Goal: Information Seeking & Learning: Learn about a topic

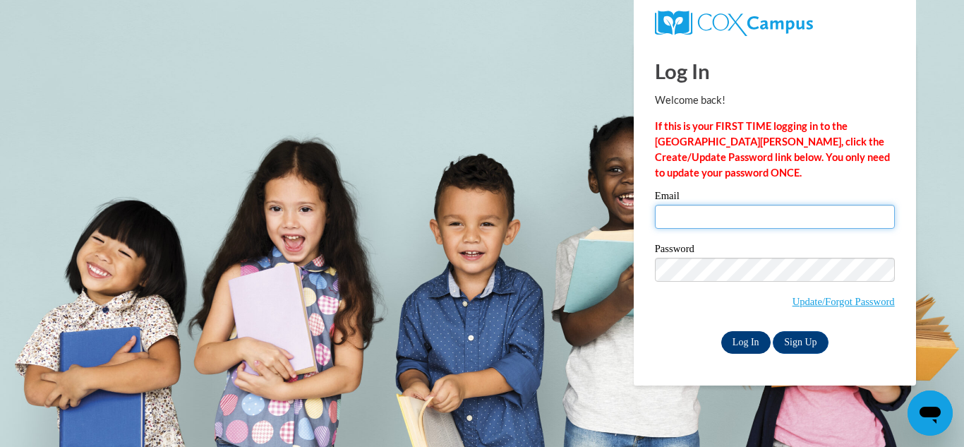
type input "[EMAIL_ADDRESS][DOMAIN_NAME]"
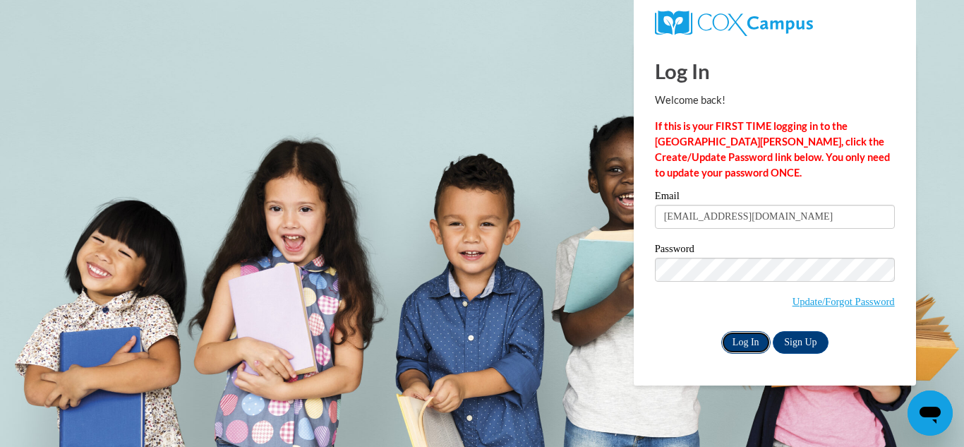
click at [743, 337] on input "Log In" at bounding box center [745, 342] width 49 height 23
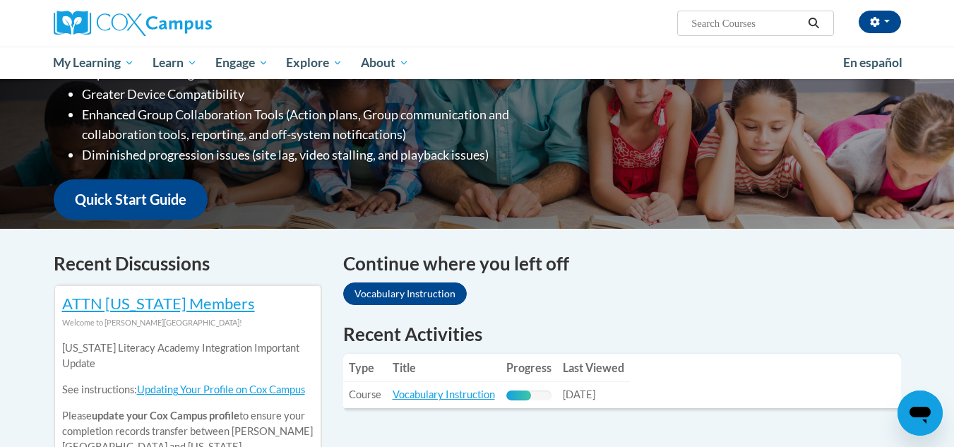
scroll to position [368, 0]
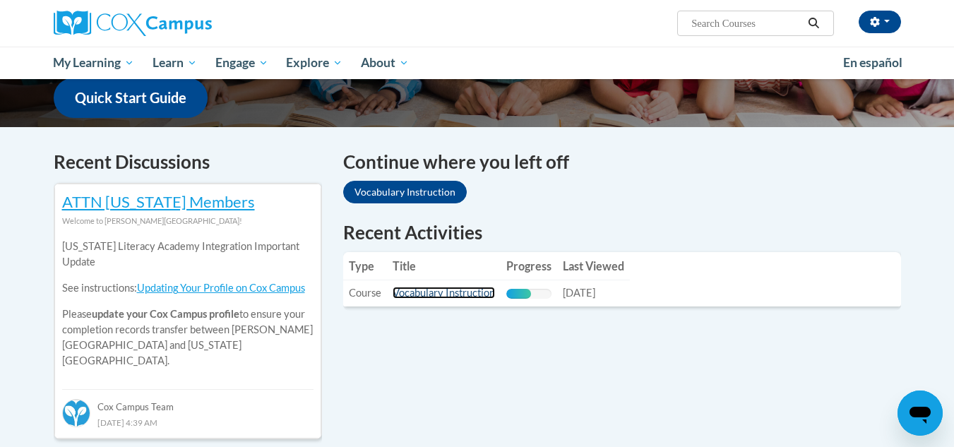
click at [462, 292] on link "Vocabulary Instruction" at bounding box center [443, 293] width 102 height 12
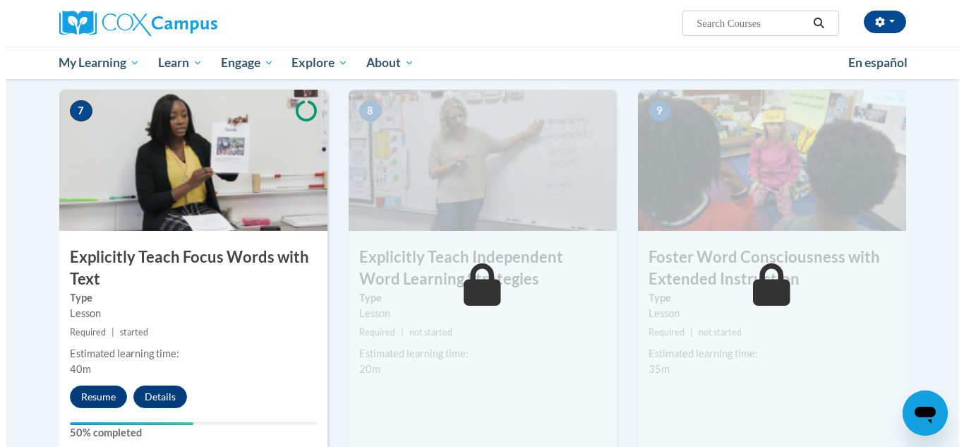
scroll to position [1059, 0]
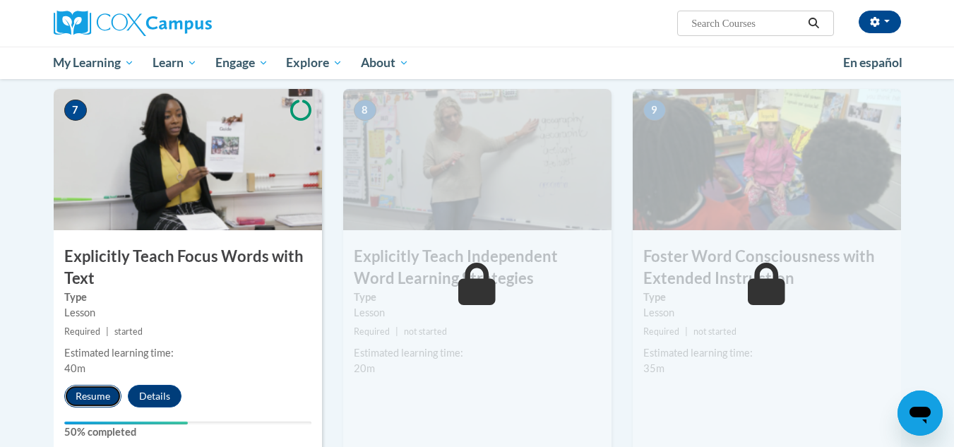
click at [99, 392] on button "Resume" at bounding box center [92, 396] width 57 height 23
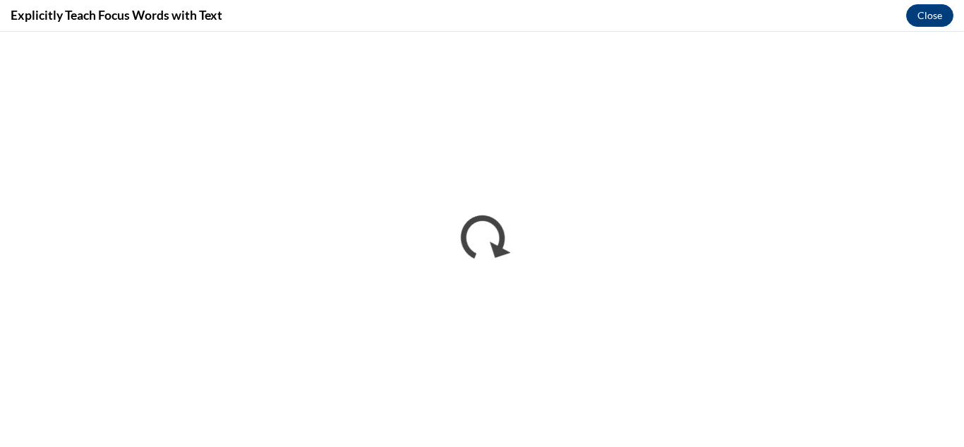
scroll to position [0, 0]
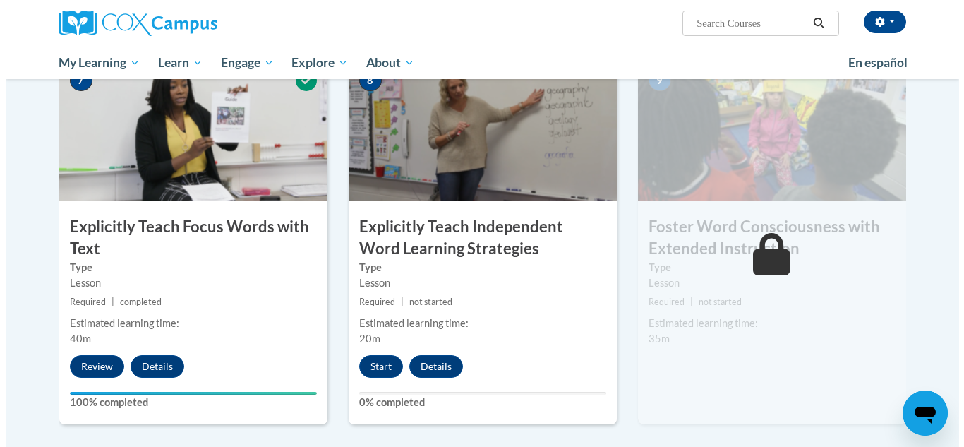
scroll to position [1089, 0]
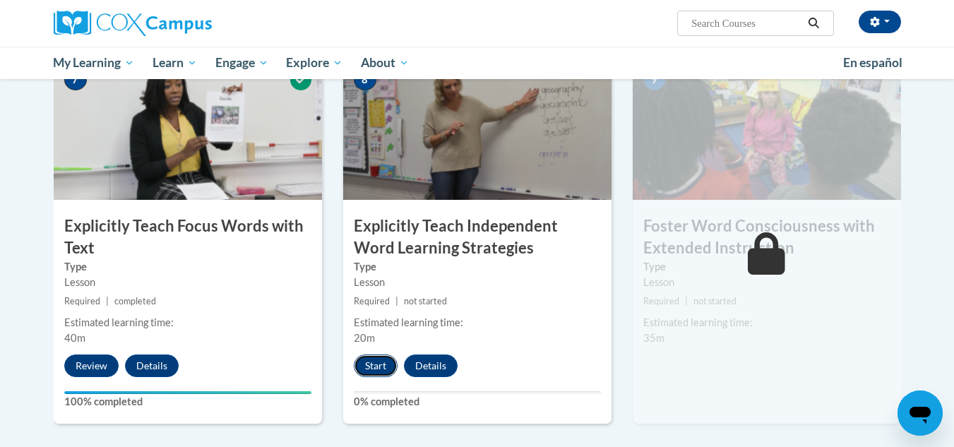
click at [376, 368] on button "Start" at bounding box center [376, 365] width 44 height 23
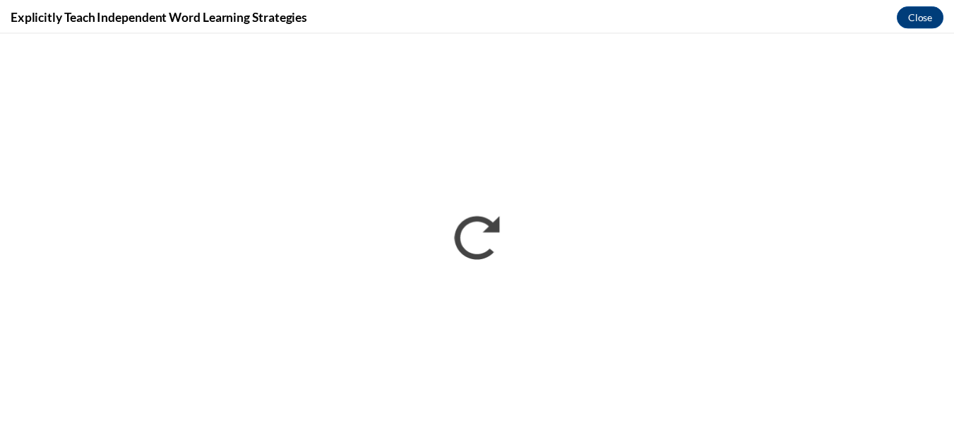
scroll to position [0, 0]
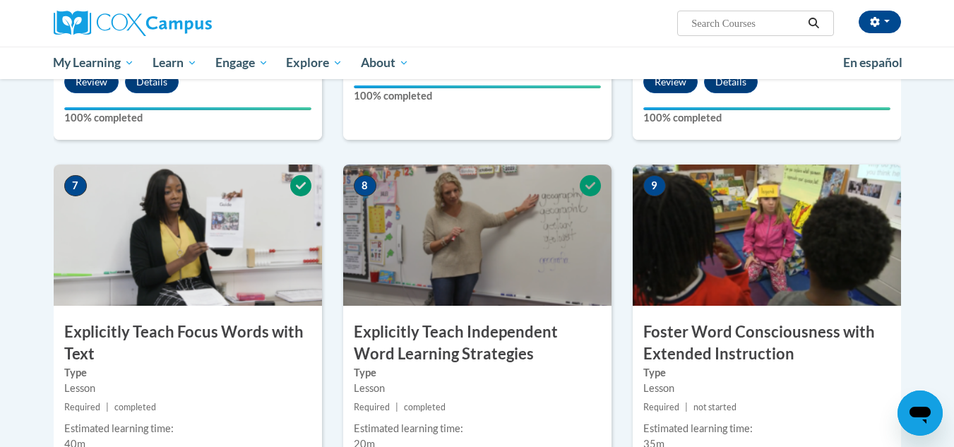
scroll to position [999, 0]
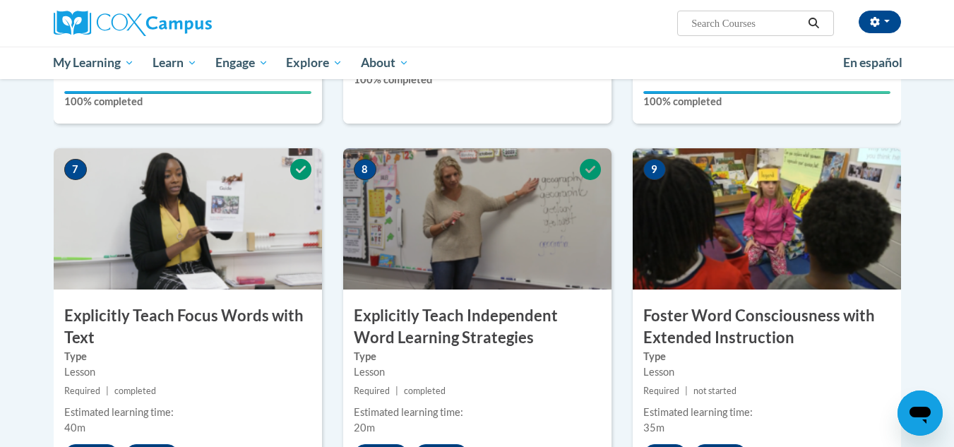
click at [703, 245] on img at bounding box center [766, 218] width 268 height 141
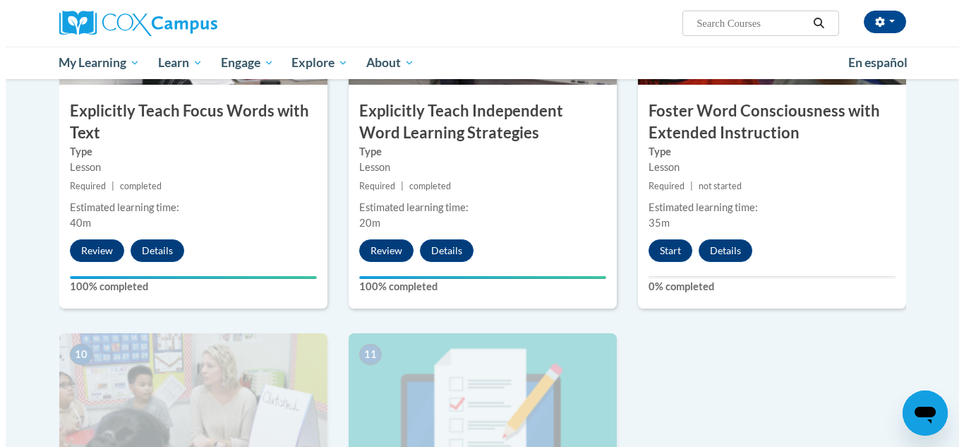
scroll to position [1215, 0]
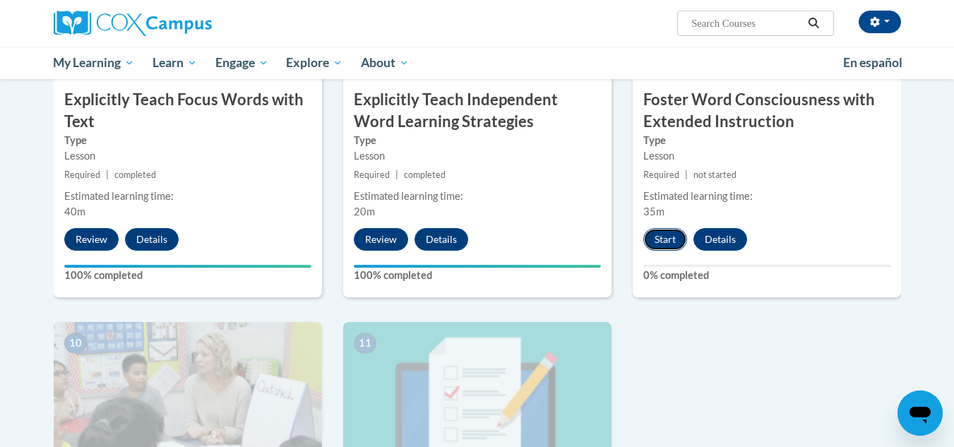
click at [668, 236] on button "Start" at bounding box center [665, 239] width 44 height 23
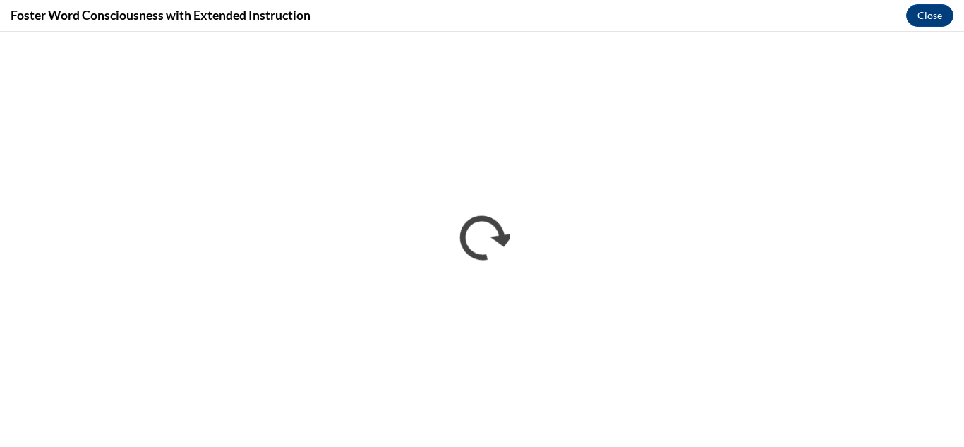
scroll to position [0, 0]
